Goal: Ask a question

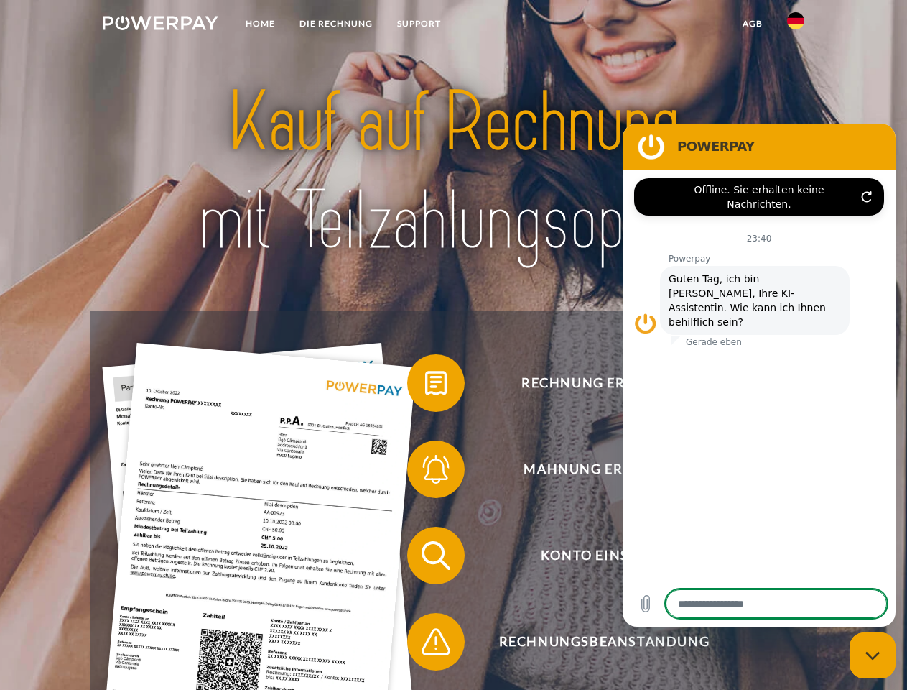
click at [160, 25] on img at bounding box center [161, 23] width 116 height 14
click at [796, 25] on img at bounding box center [795, 20] width 17 height 17
click at [752, 24] on link "agb" at bounding box center [753, 24] width 45 height 26
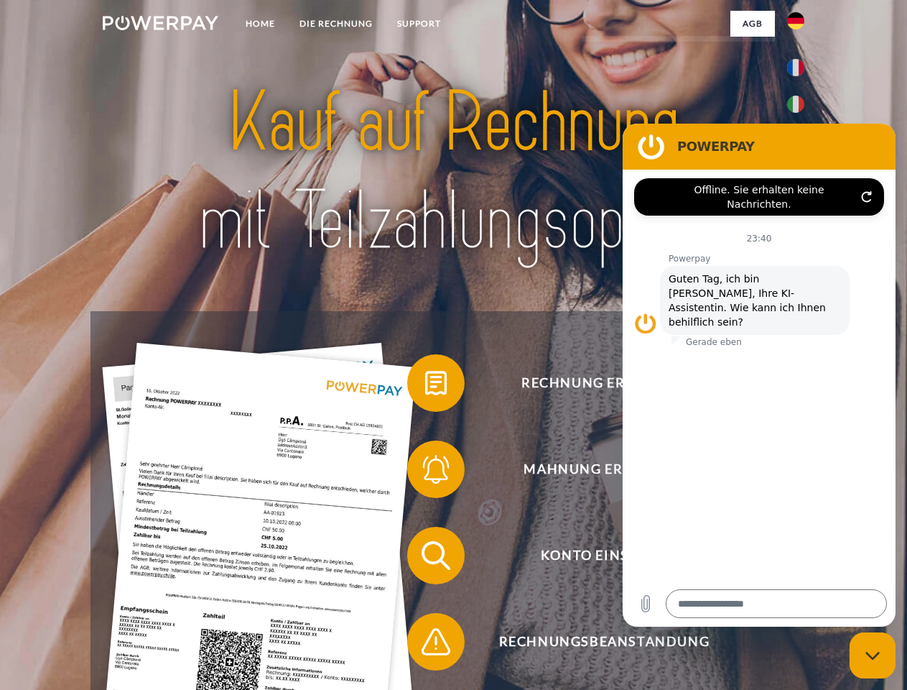
click at [425, 386] on span at bounding box center [415, 383] width 72 height 72
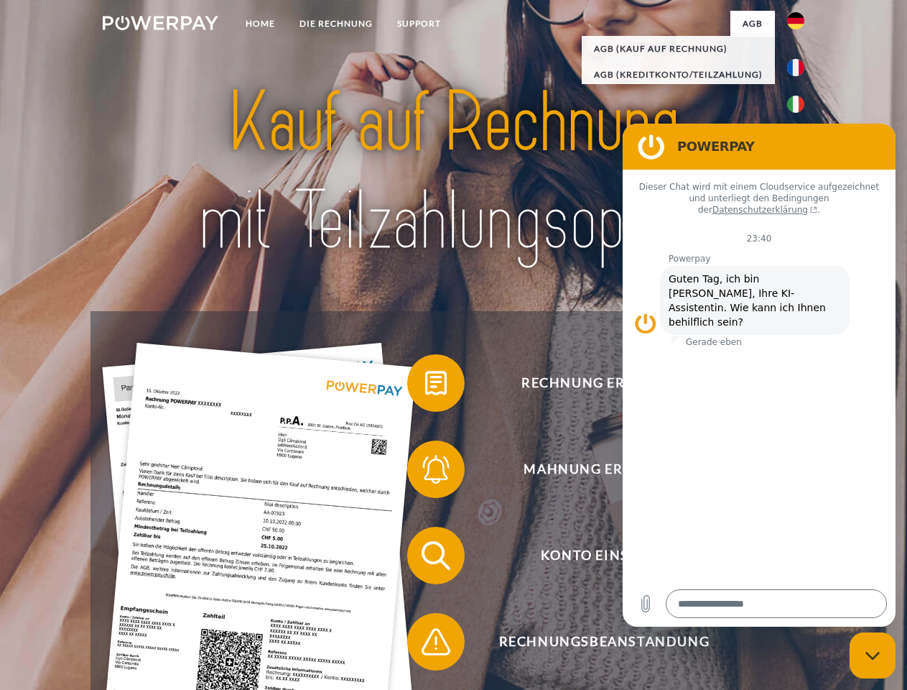
click at [425, 472] on span at bounding box center [415, 469] width 72 height 72
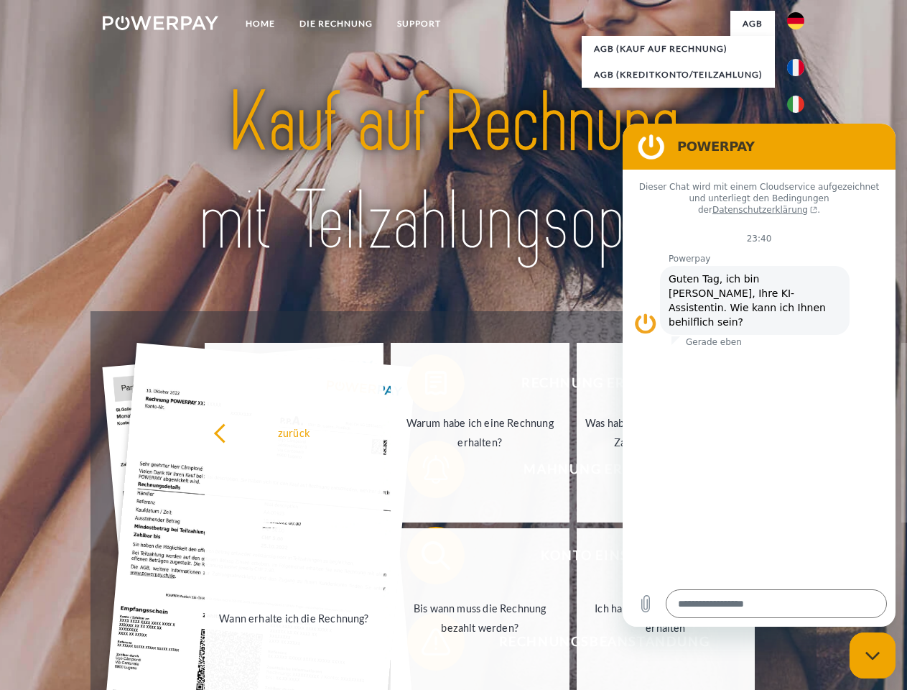
click at [425, 558] on link "Bis wann muss die Rechnung bezahlt werden?" at bounding box center [480, 618] width 179 height 180
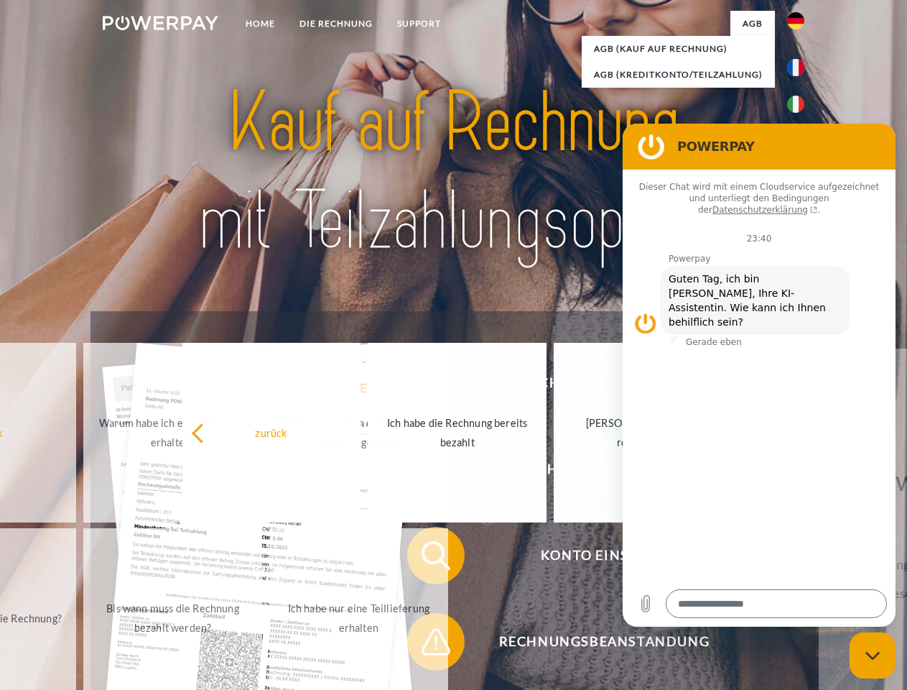
click at [425, 644] on span at bounding box center [415, 642] width 72 height 72
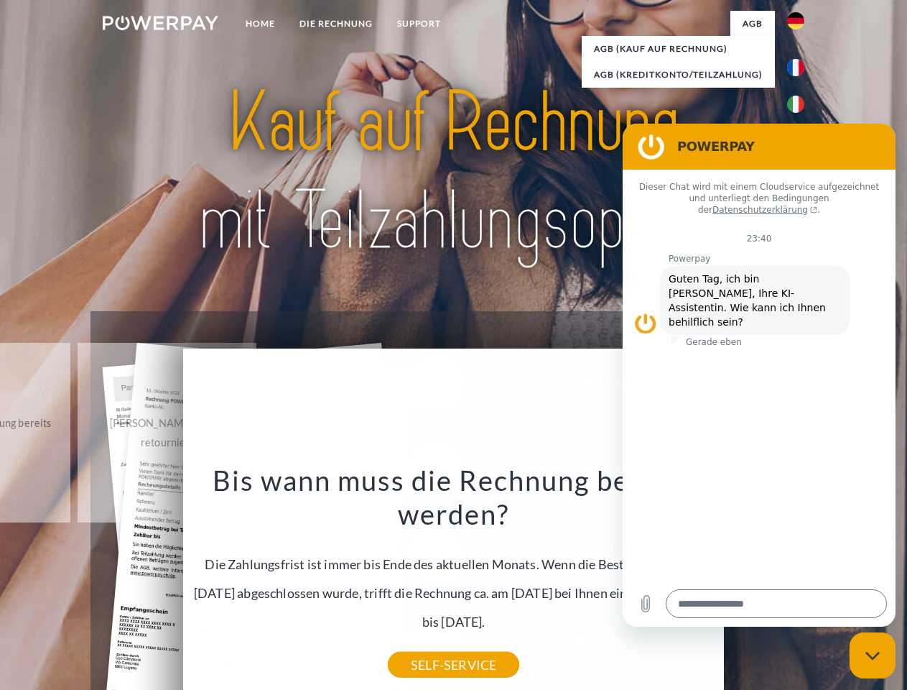
click at [873, 655] on icon "Messaging-Fenster schließen" at bounding box center [873, 655] width 15 height 9
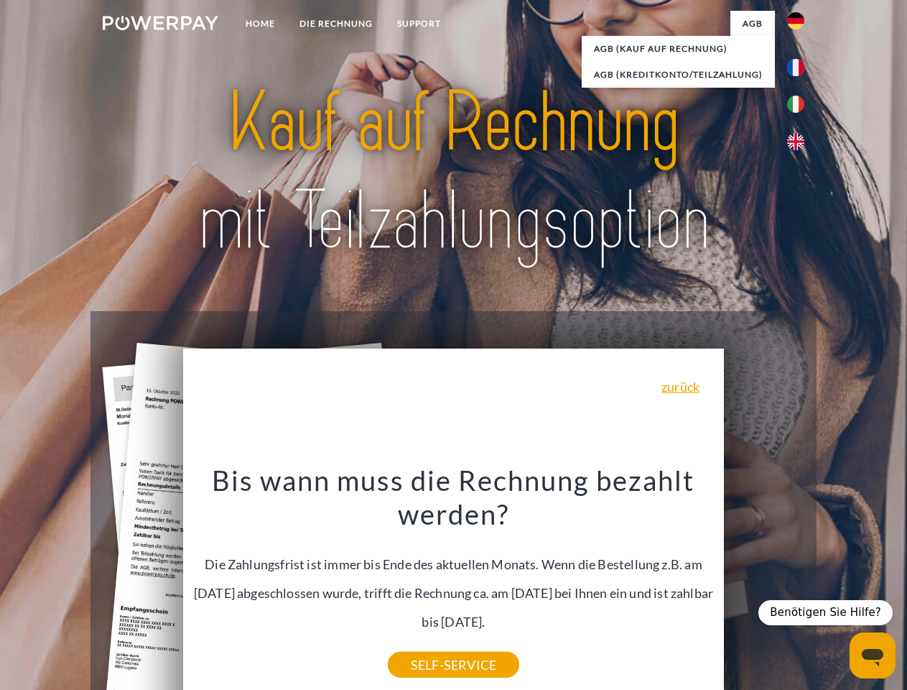
type textarea "*"
